Goal: Task Accomplishment & Management: Manage account settings

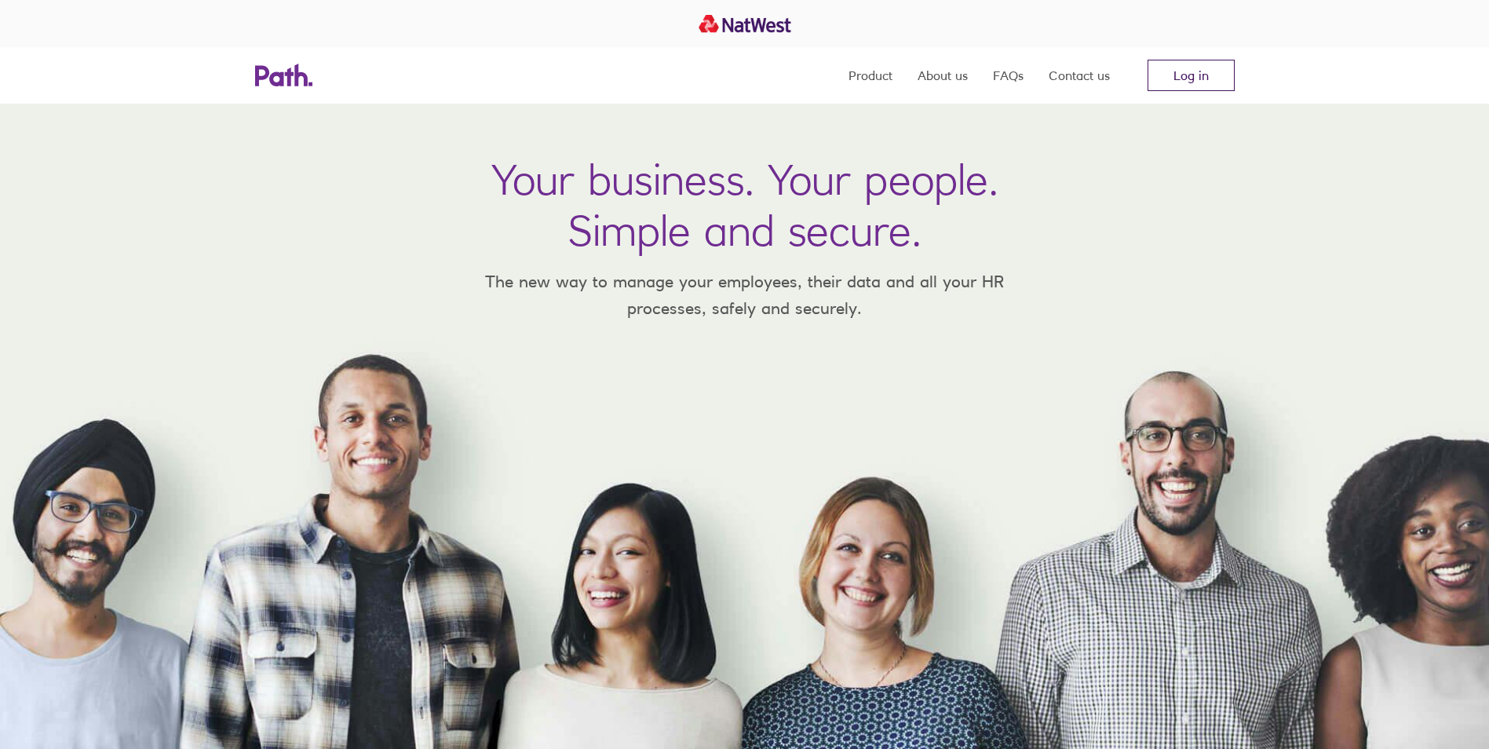
click at [1163, 74] on link "Log in" at bounding box center [1191, 75] width 87 height 31
click at [271, 75] on icon at bounding box center [283, 75] width 57 height 23
click at [1205, 65] on link "Log in" at bounding box center [1191, 75] width 87 height 31
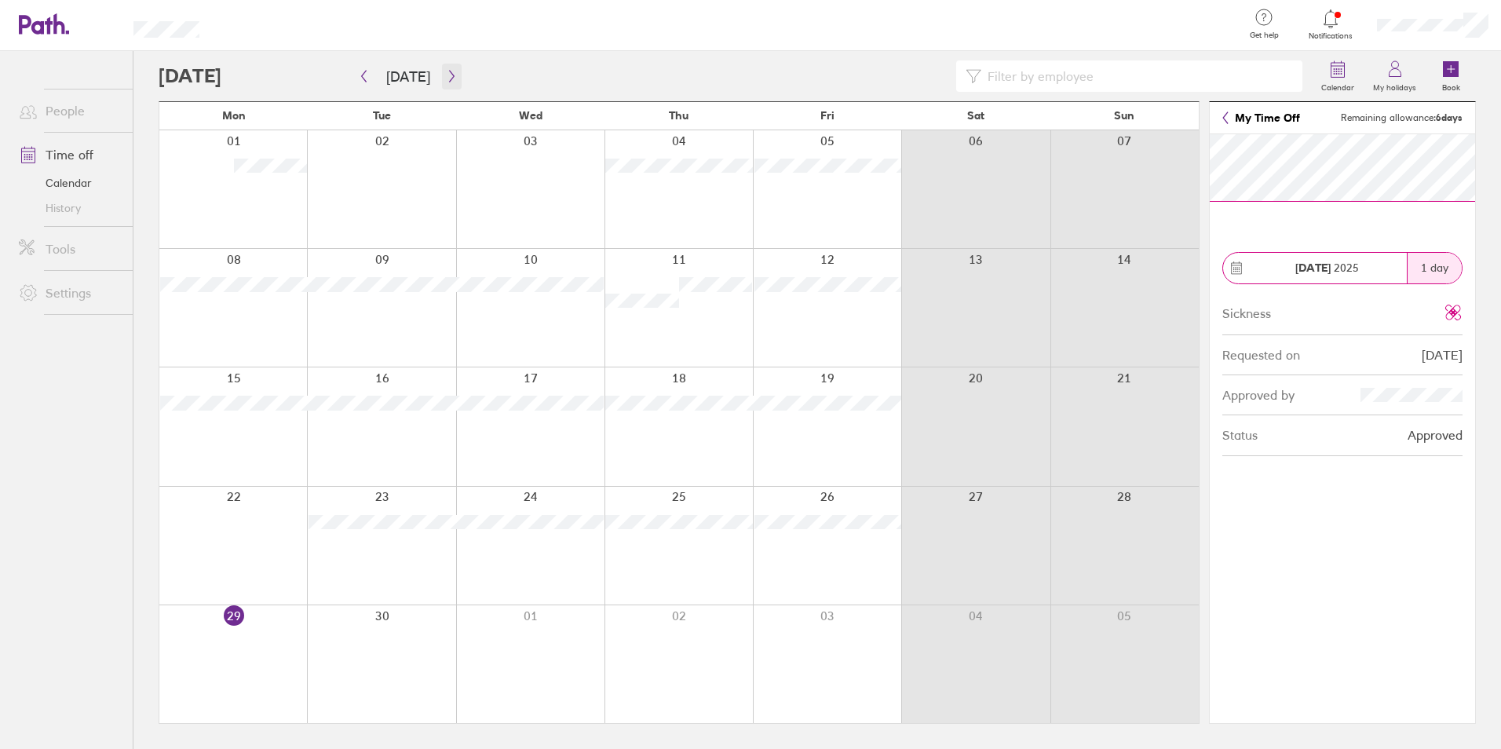
click at [446, 74] on icon "button" at bounding box center [452, 76] width 12 height 13
click at [442, 81] on button "button" at bounding box center [452, 77] width 20 height 26
click at [1386, 85] on label "My holidays" at bounding box center [1395, 86] width 62 height 14
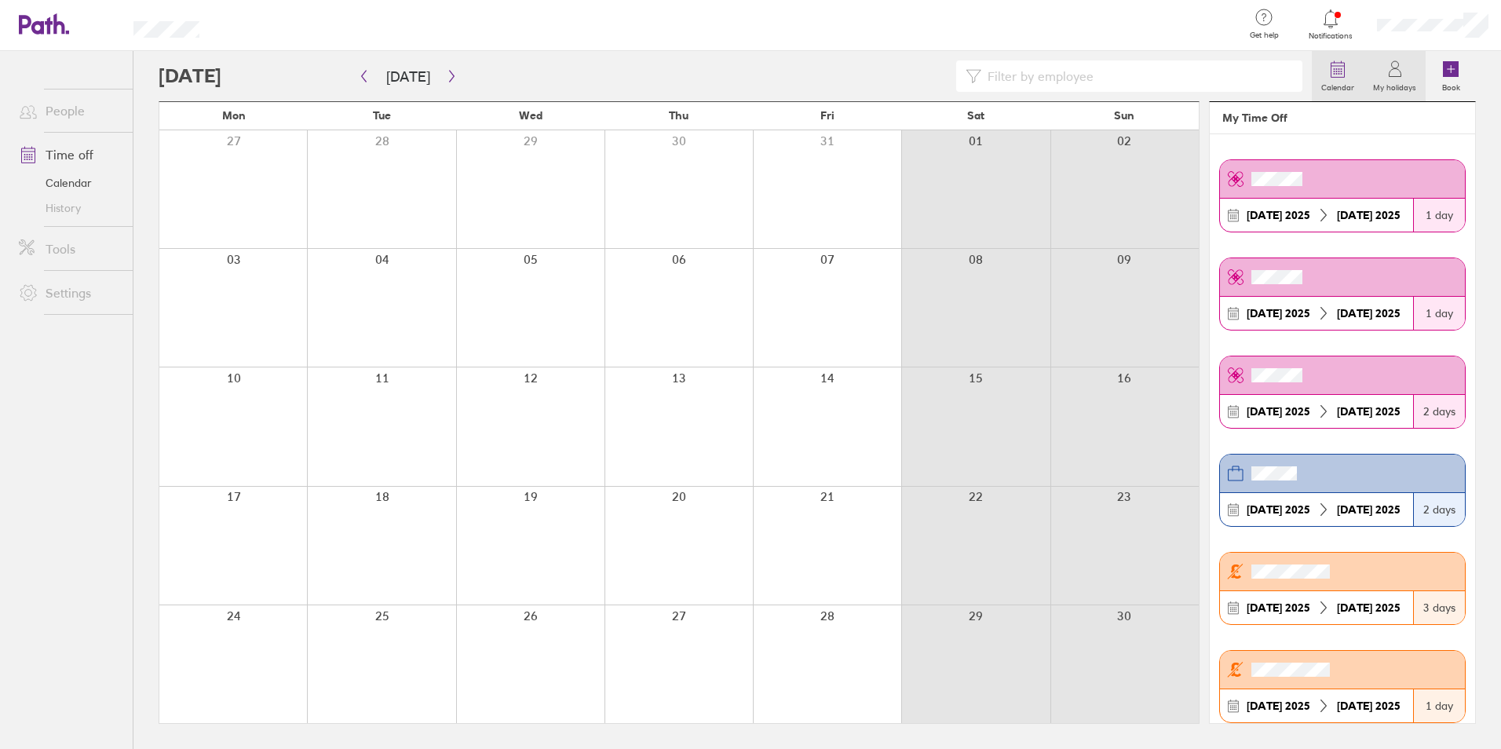
click at [1338, 87] on label "Calendar" at bounding box center [1338, 86] width 52 height 14
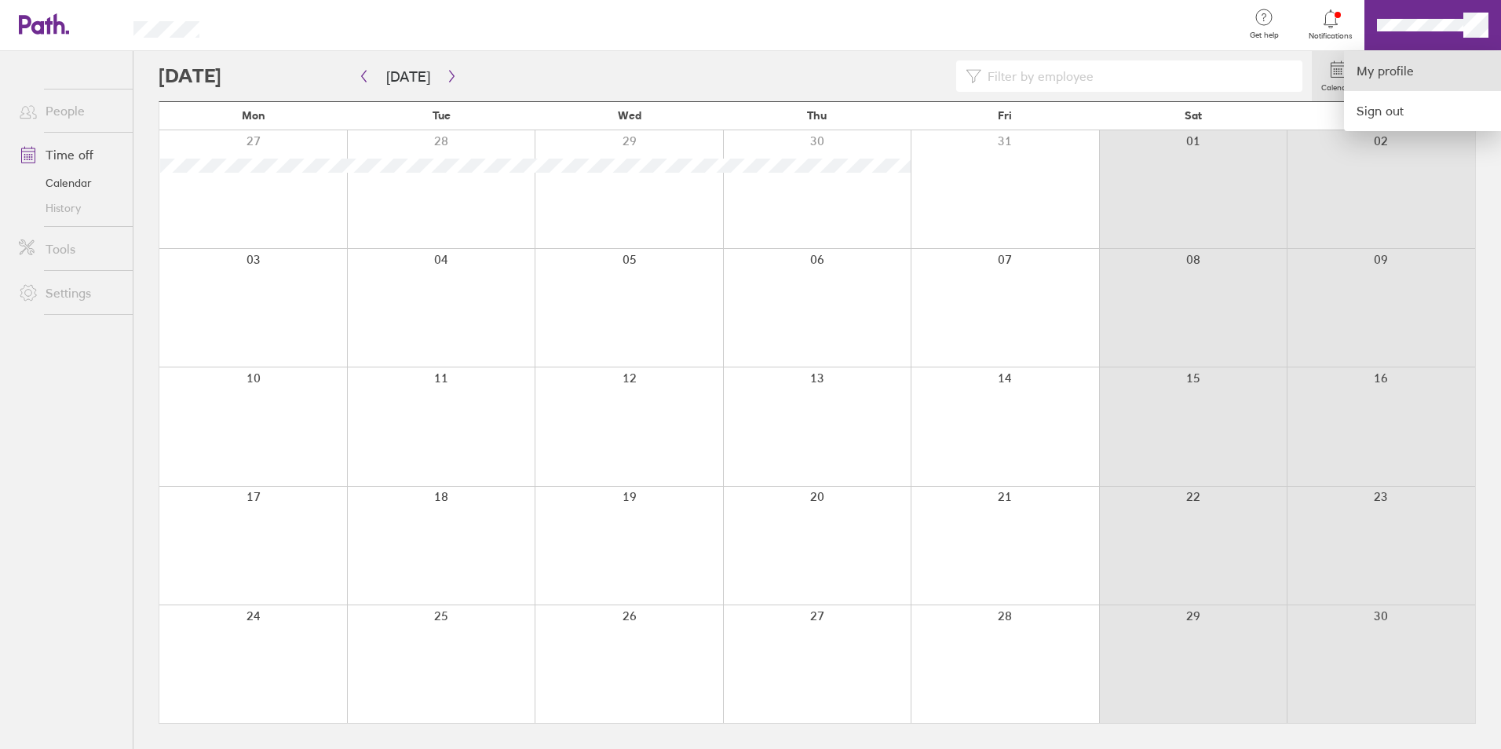
click at [1394, 69] on link "My profile" at bounding box center [1422, 71] width 157 height 40
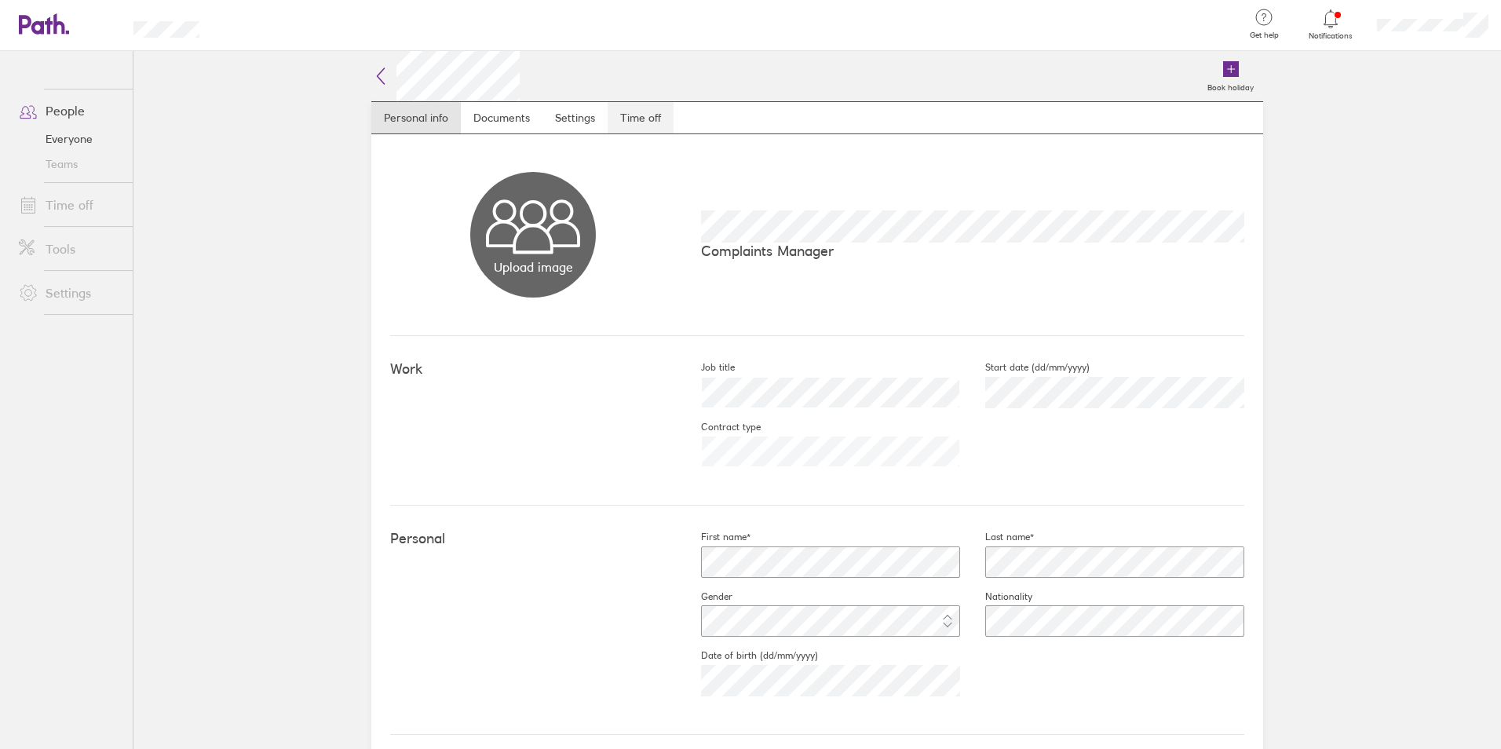
click at [639, 118] on link "Time off" at bounding box center [641, 117] width 66 height 31
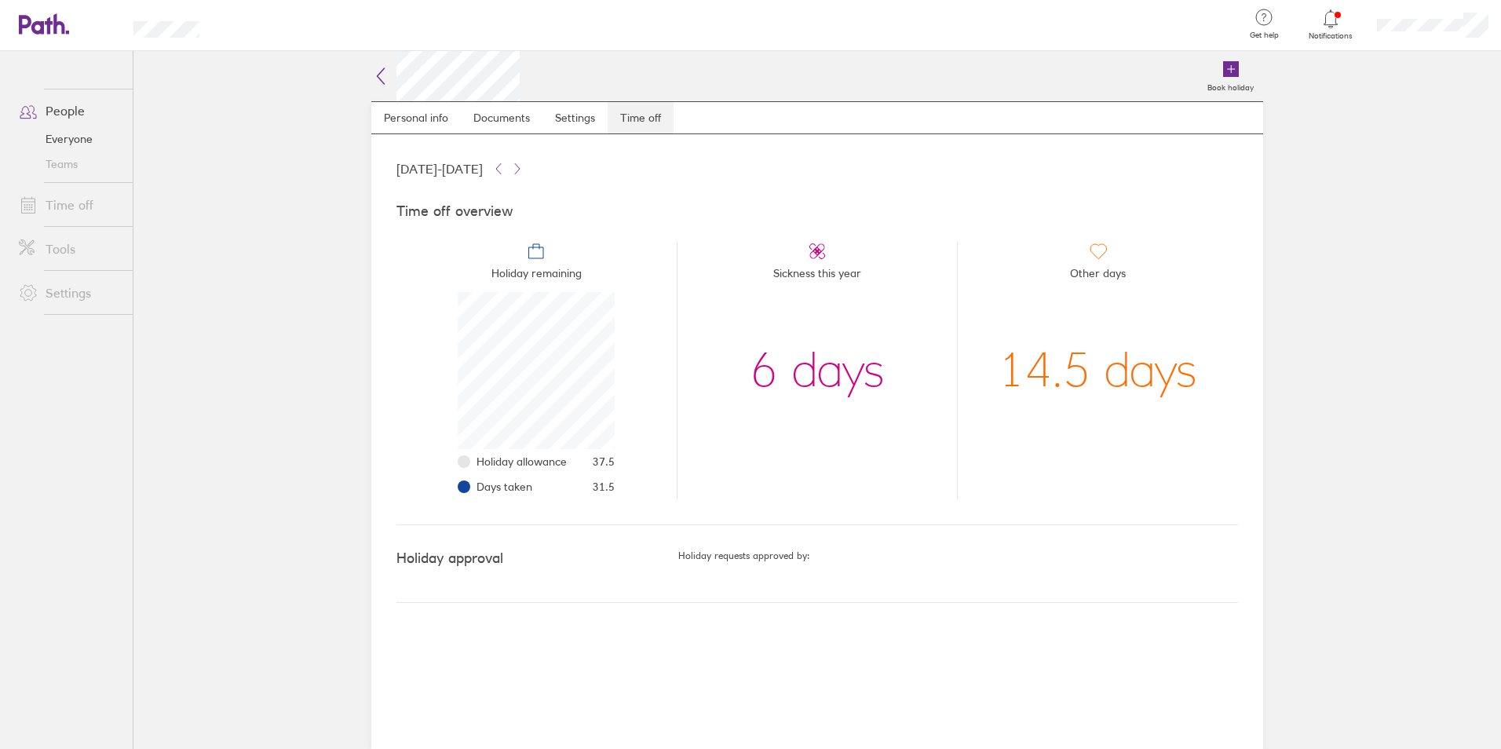
scroll to position [157, 157]
drag, startPoint x: 1157, startPoint y: 367, endPoint x: 1052, endPoint y: 365, distance: 105.2
click at [1052, 365] on div "14.5 days" at bounding box center [1098, 370] width 199 height 157
click at [1024, 393] on div "14.5 days" at bounding box center [1098, 370] width 199 height 157
click at [423, 106] on link "Personal info" at bounding box center [416, 117] width 90 height 31
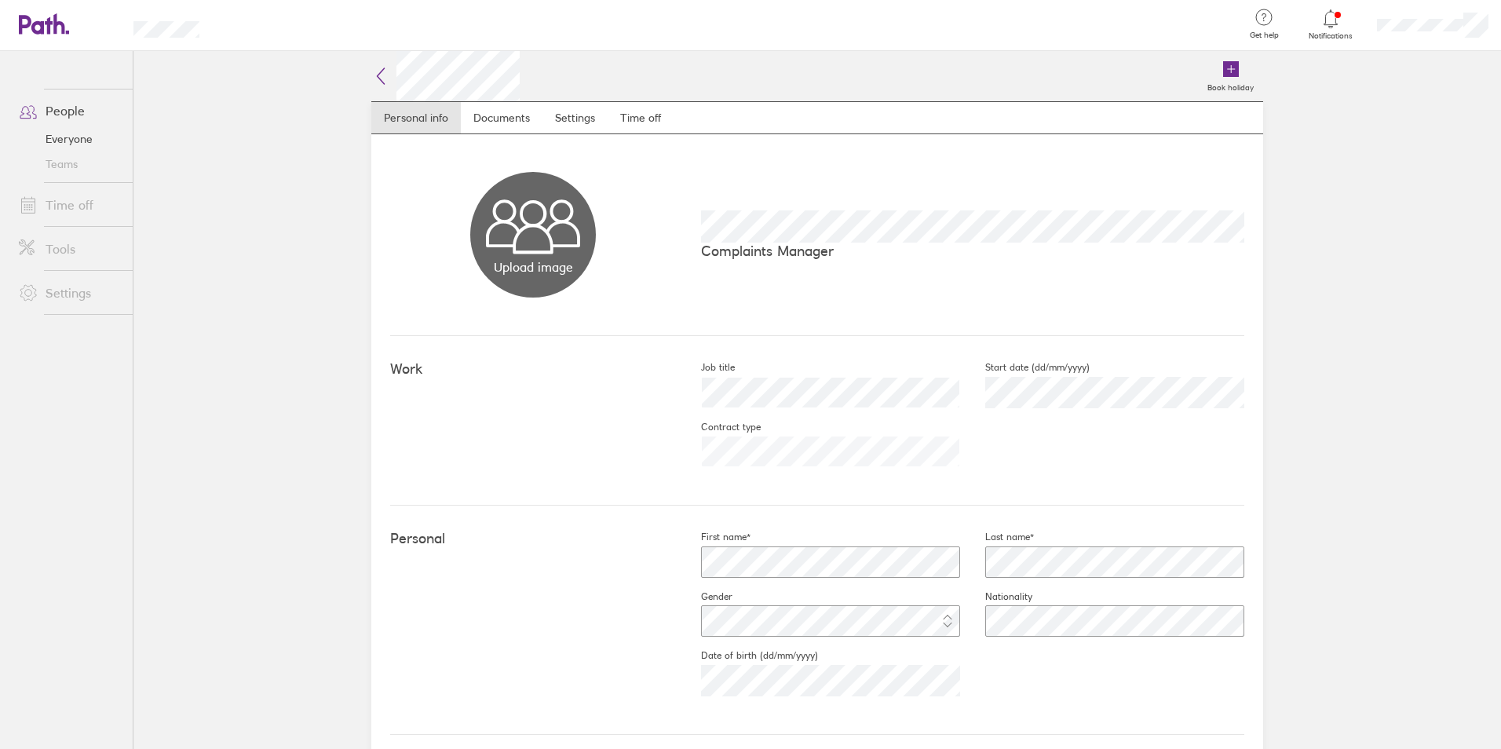
click at [371, 75] on icon at bounding box center [380, 76] width 19 height 19
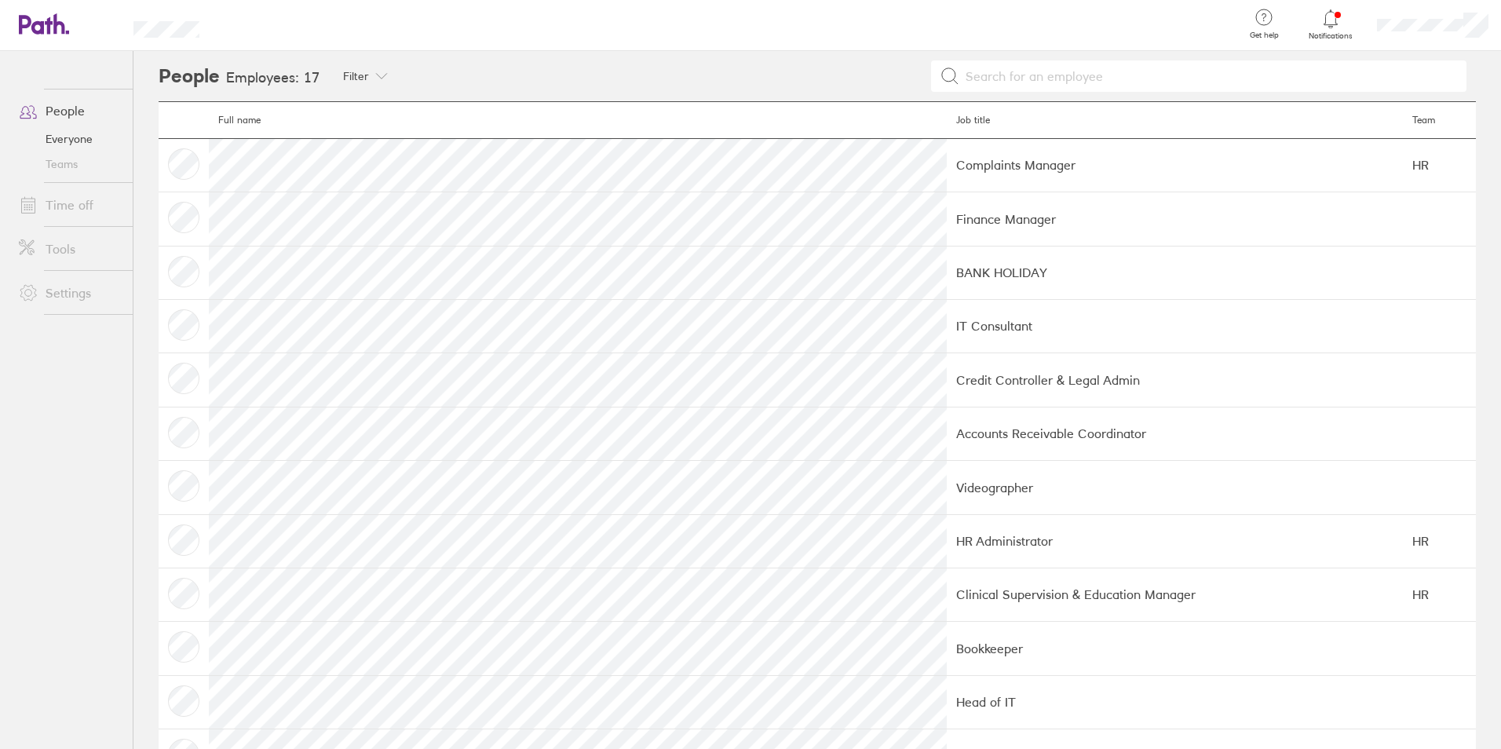
click at [45, 14] on icon at bounding box center [44, 23] width 50 height 21
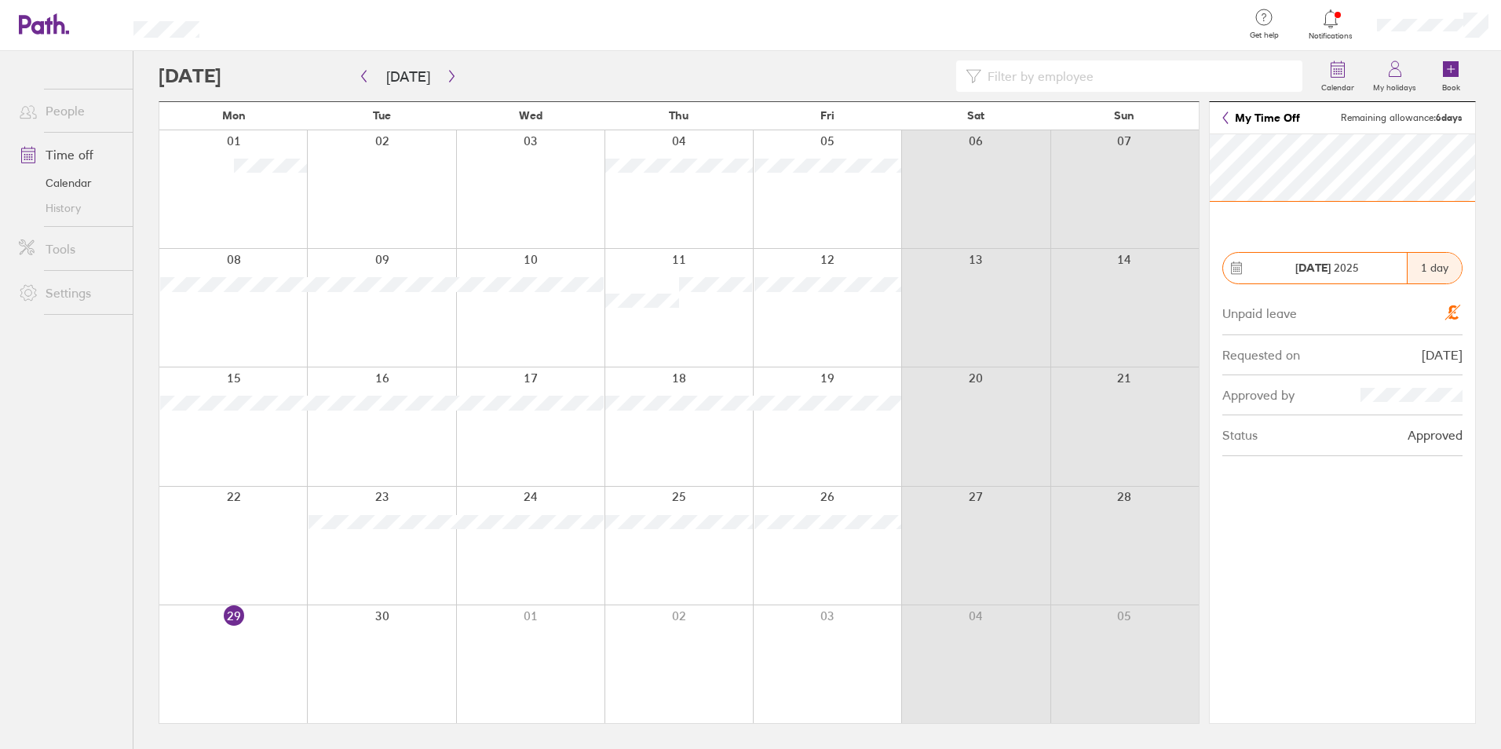
click at [581, 395] on div at bounding box center [530, 426] width 148 height 118
click at [1387, 68] on icon at bounding box center [1395, 69] width 19 height 19
click at [1372, 74] on link "My holidays" at bounding box center [1395, 76] width 62 height 50
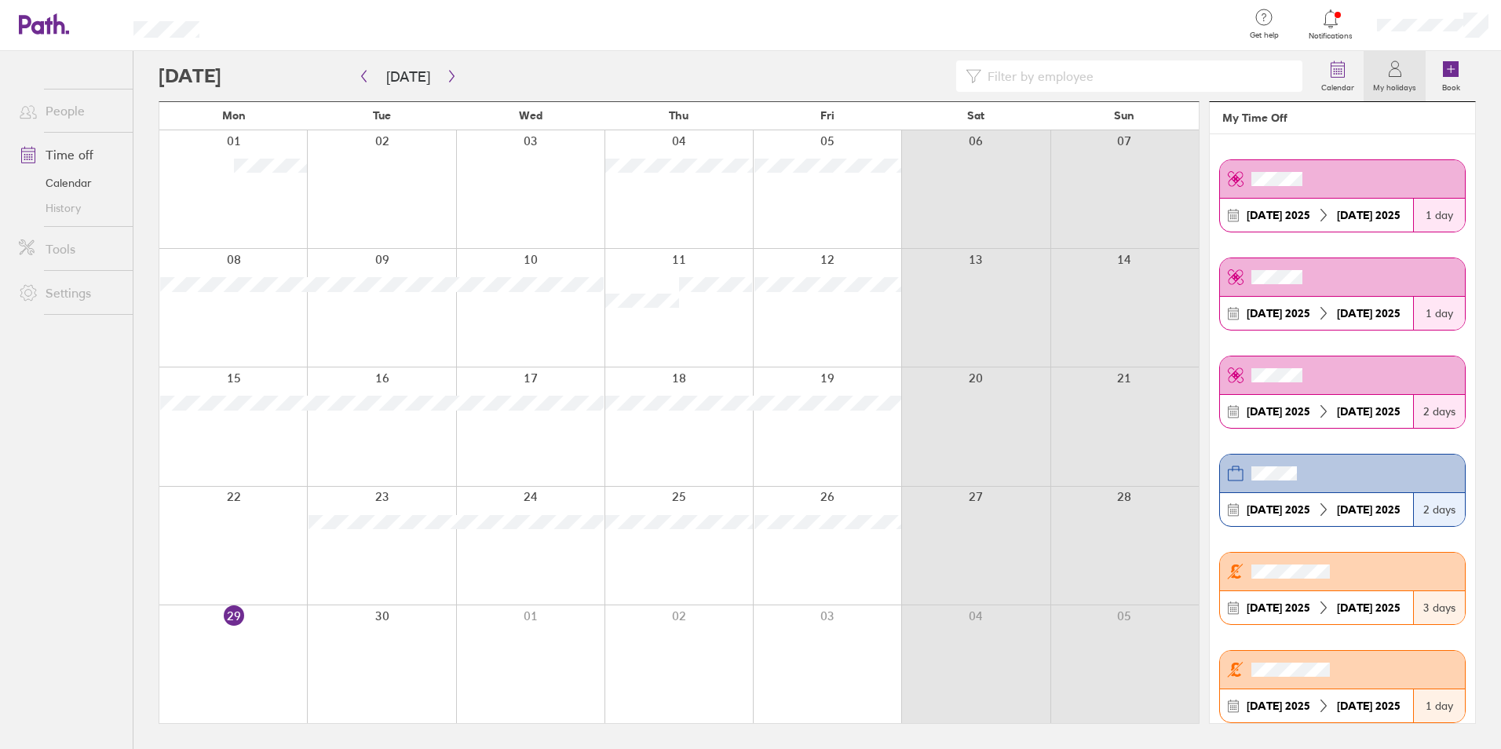
click at [1404, 32] on div at bounding box center [1433, 25] width 137 height 50
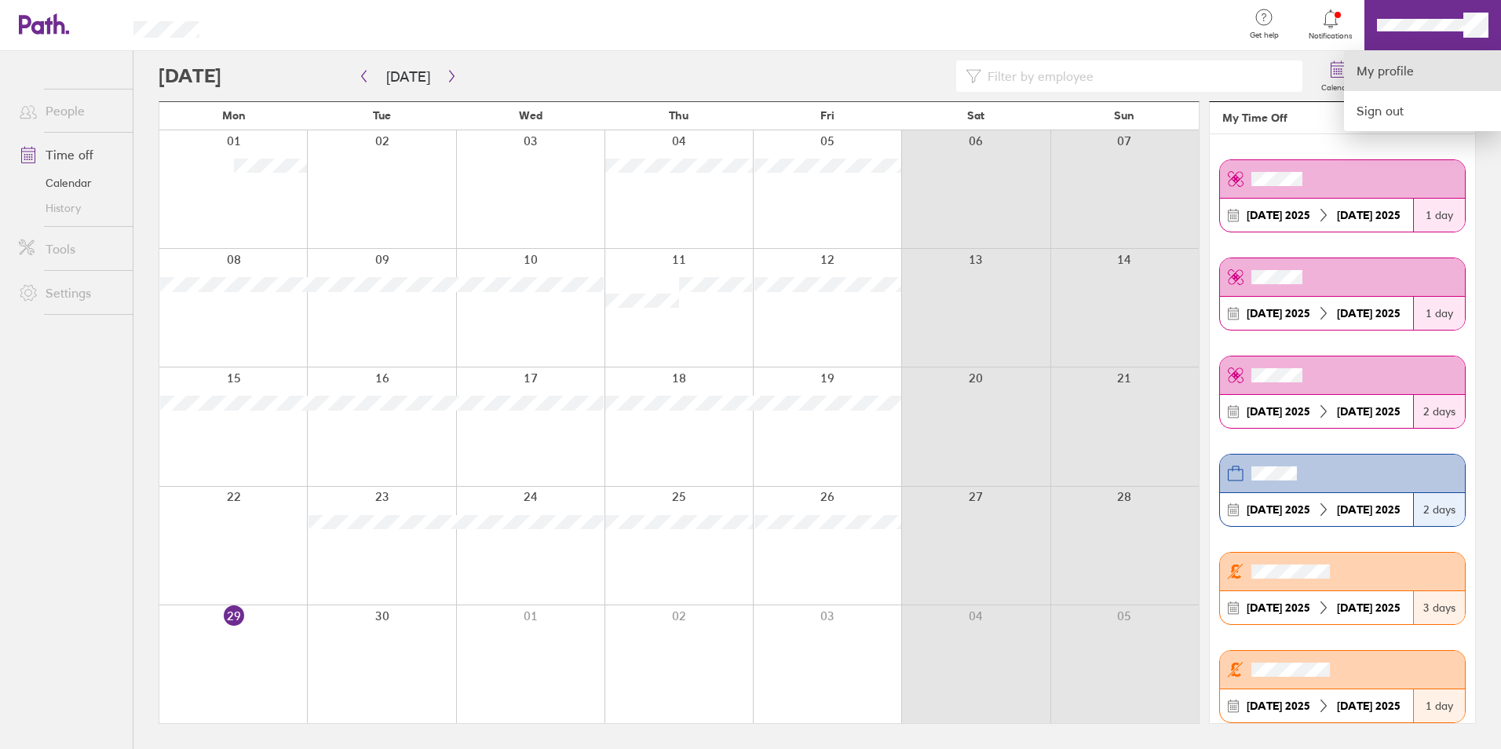
click at [1394, 59] on link "My profile" at bounding box center [1422, 71] width 157 height 40
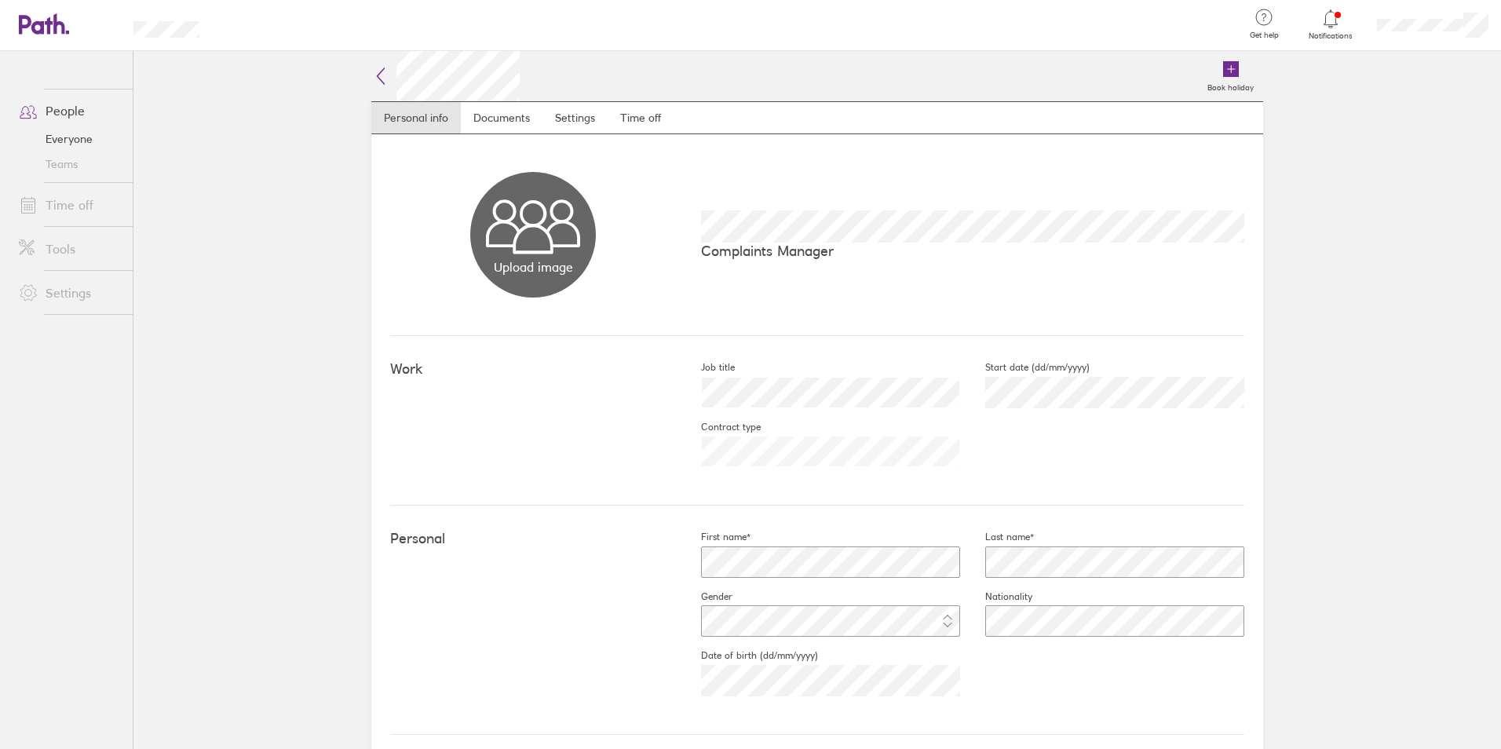
click at [672, 118] on nav "Personal info Documents Settings Time off" at bounding box center [817, 117] width 892 height 33
click at [627, 118] on link "Time off" at bounding box center [641, 117] width 66 height 31
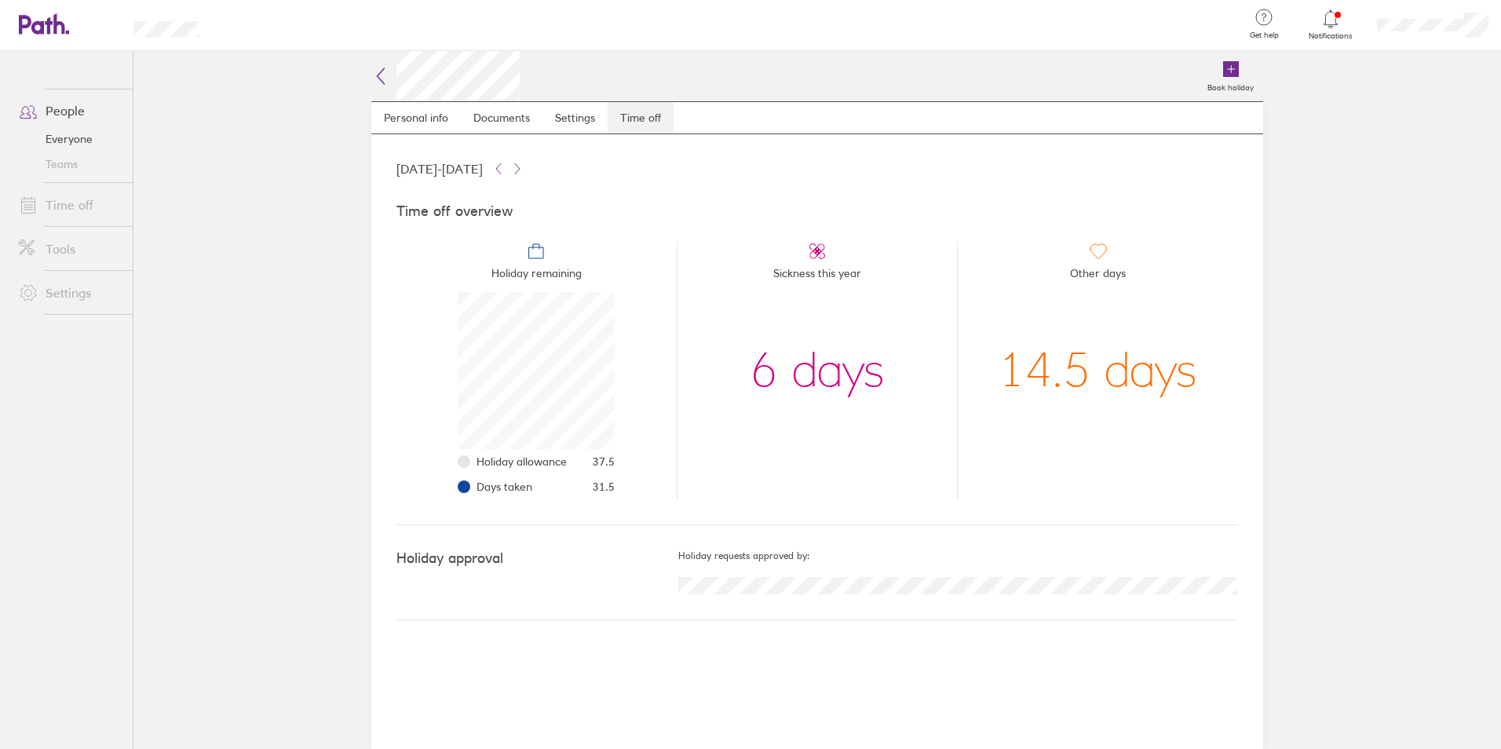
scroll to position [157, 157]
click at [875, 122] on nav "Personal info Documents Settings Time off" at bounding box center [817, 117] width 892 height 33
click at [384, 113] on link "Personal info" at bounding box center [416, 117] width 90 height 31
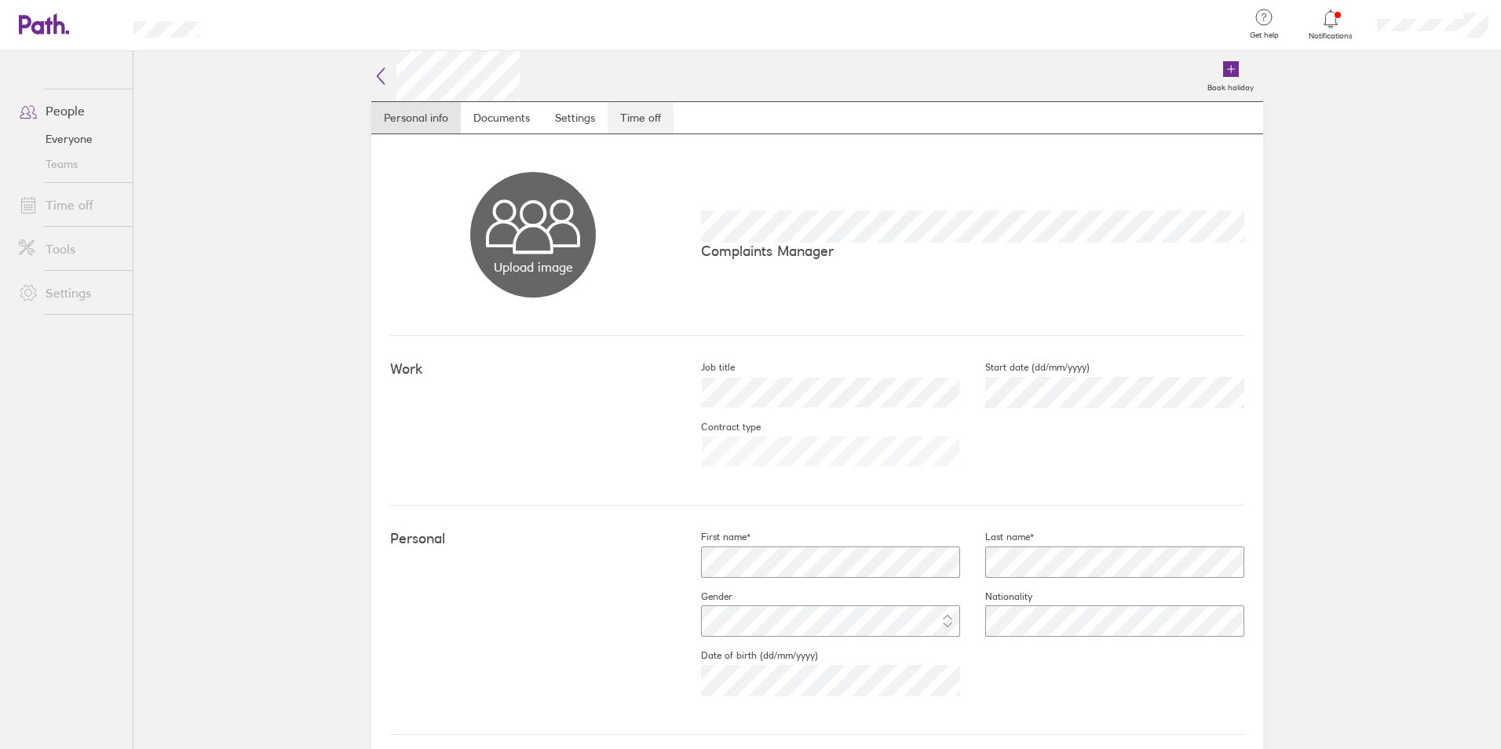
click at [645, 117] on link "Time off" at bounding box center [641, 117] width 66 height 31
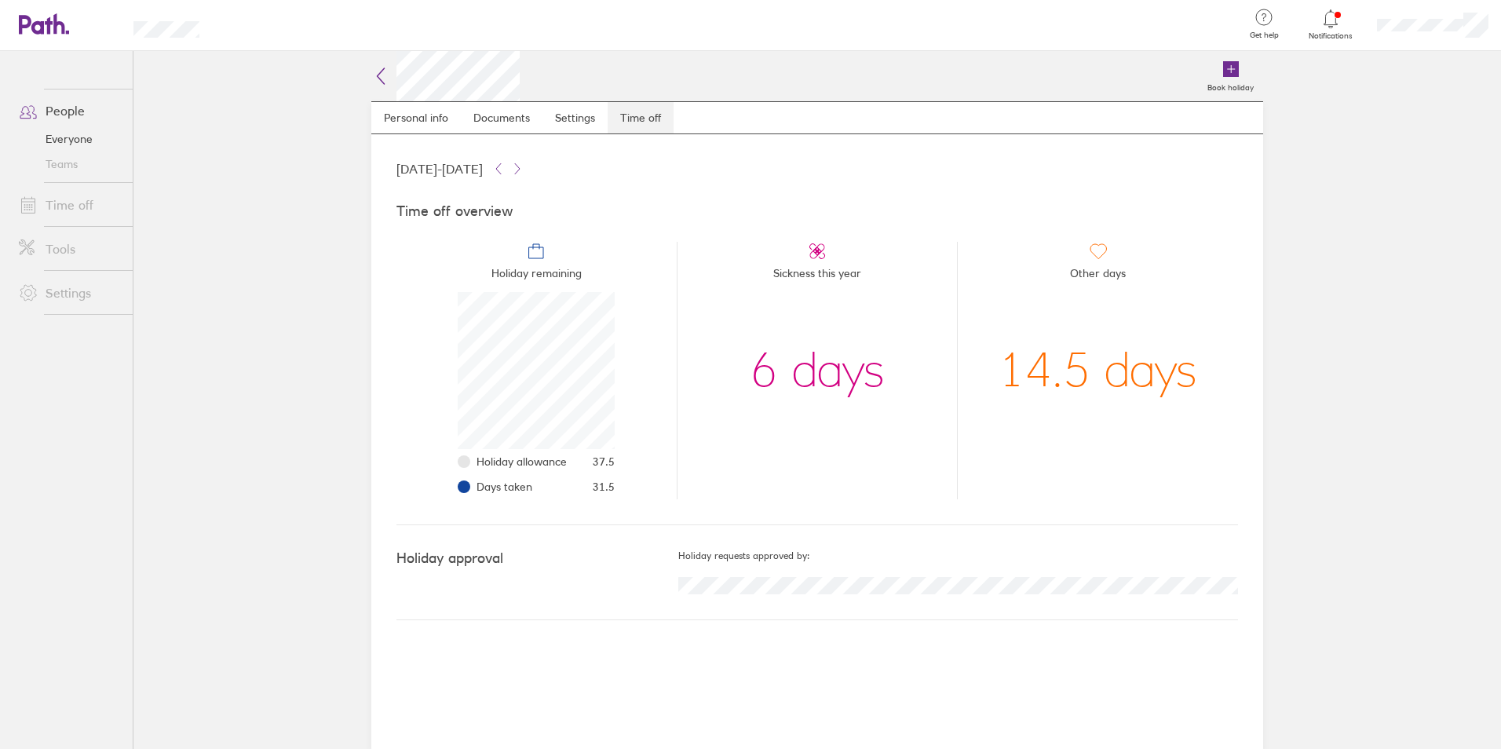
scroll to position [157, 157]
click at [378, 78] on icon at bounding box center [381, 76] width 7 height 16
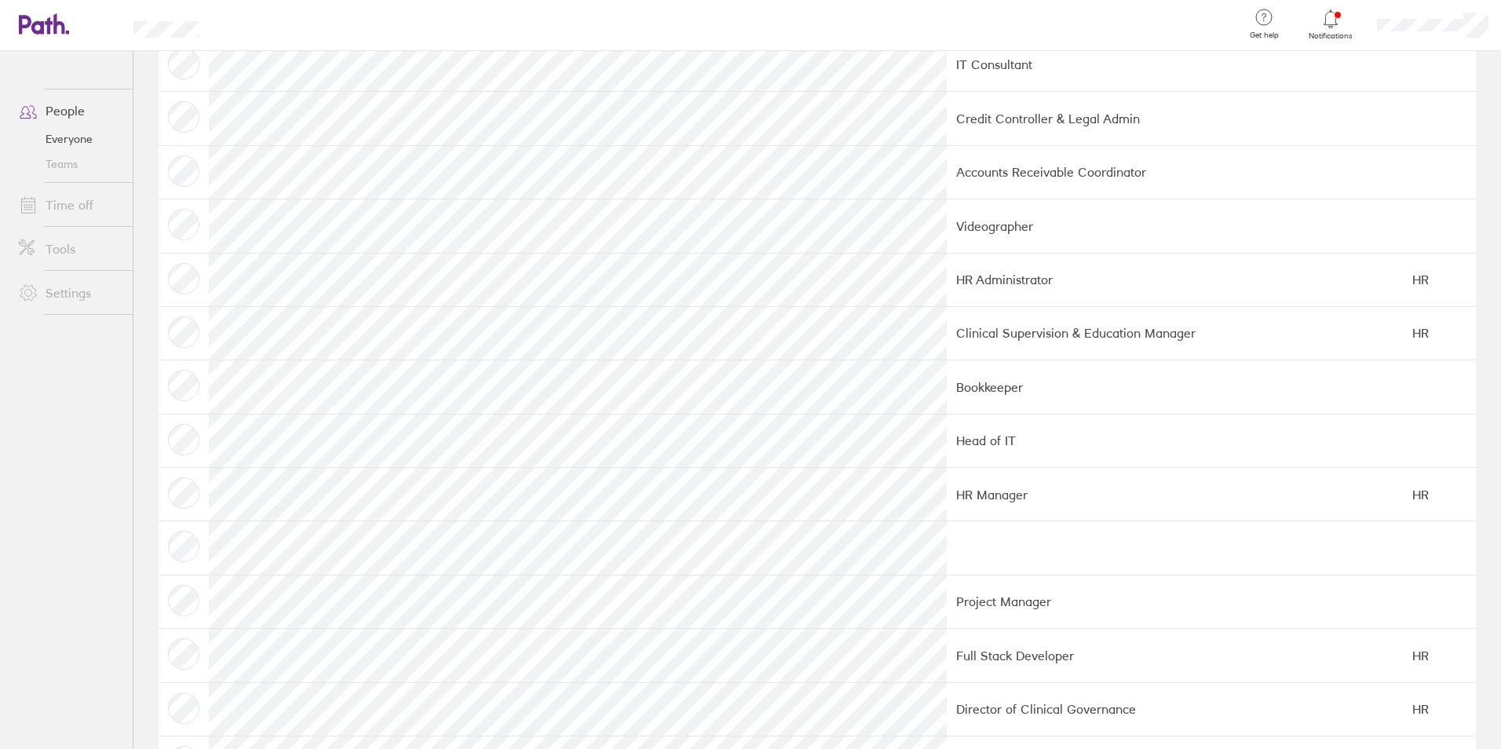
scroll to position [314, 0]
